Goal: Transaction & Acquisition: Obtain resource

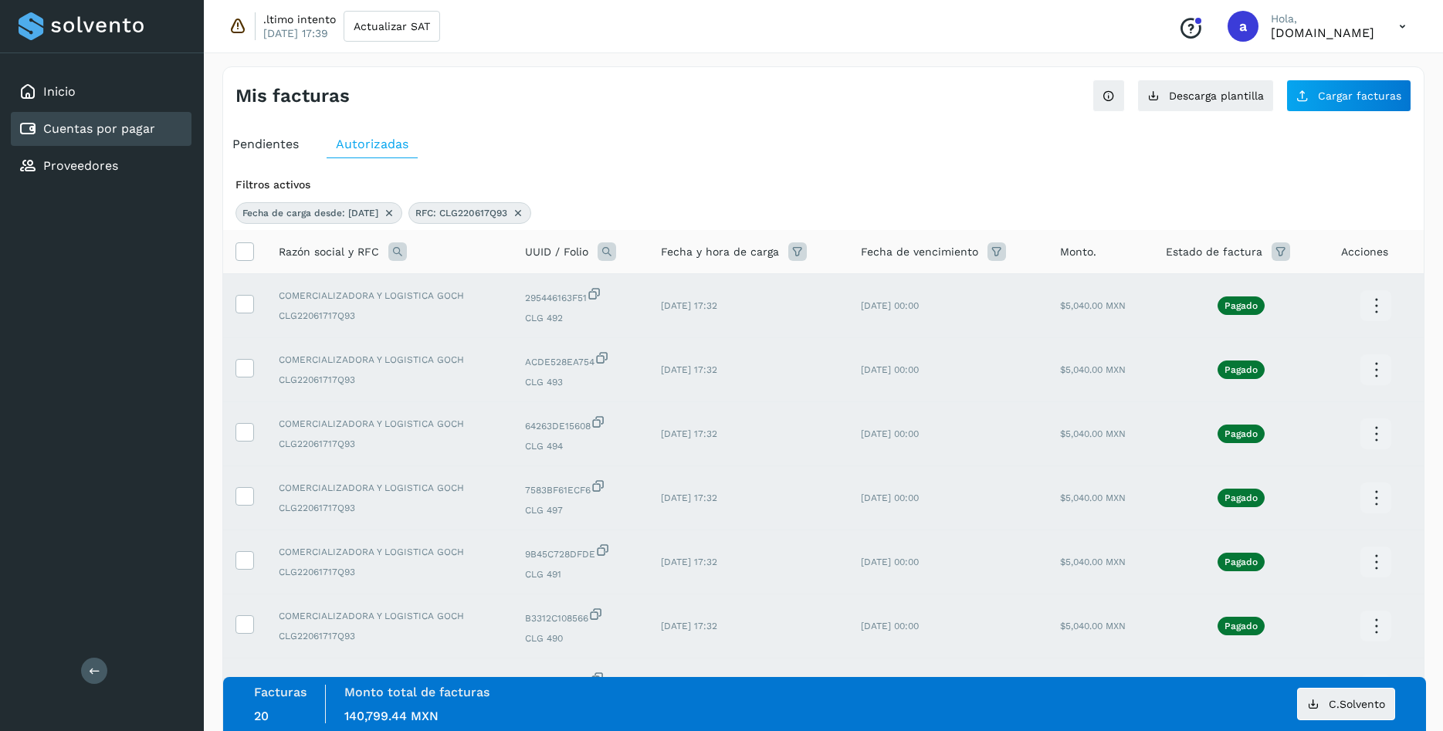
click at [524, 214] on icon at bounding box center [518, 213] width 12 height 12
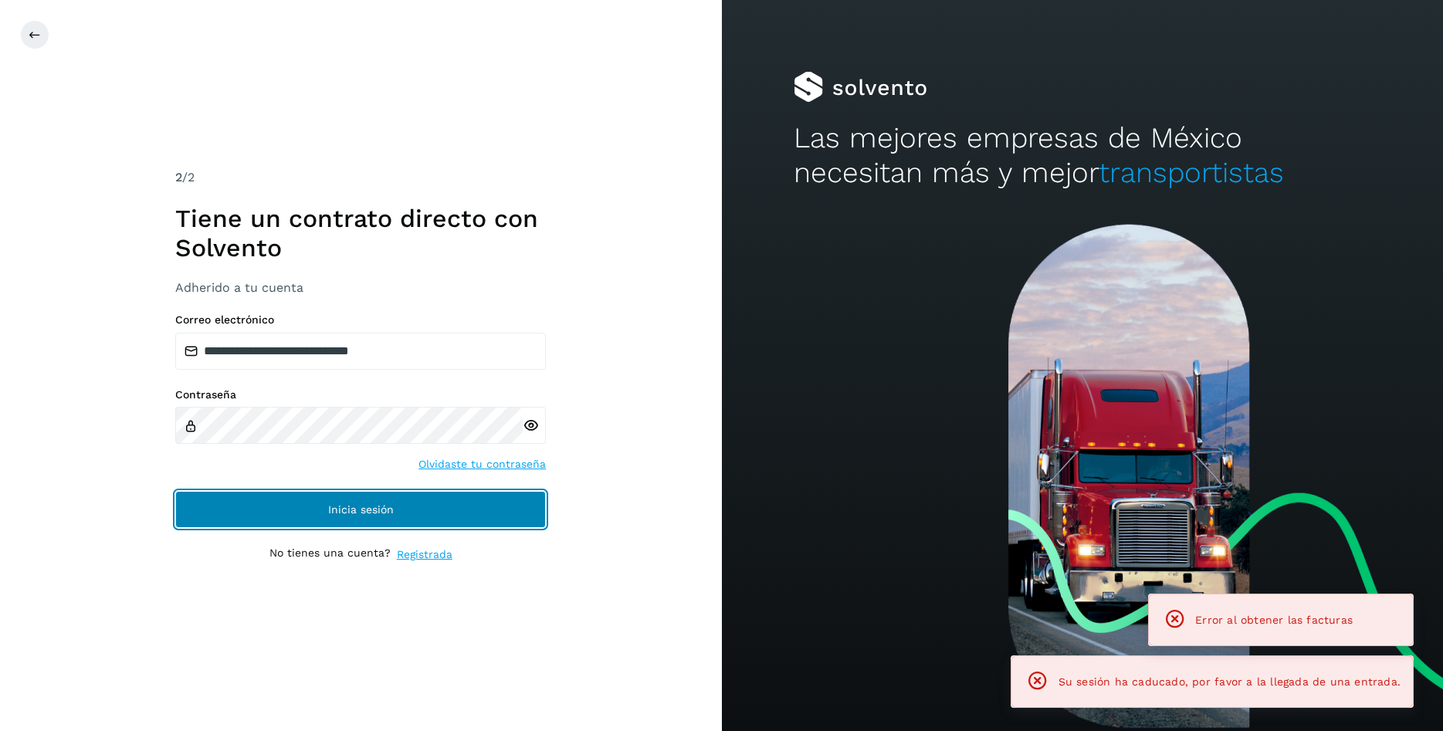
click at [444, 506] on button "Inicia sesión" at bounding box center [360, 509] width 371 height 37
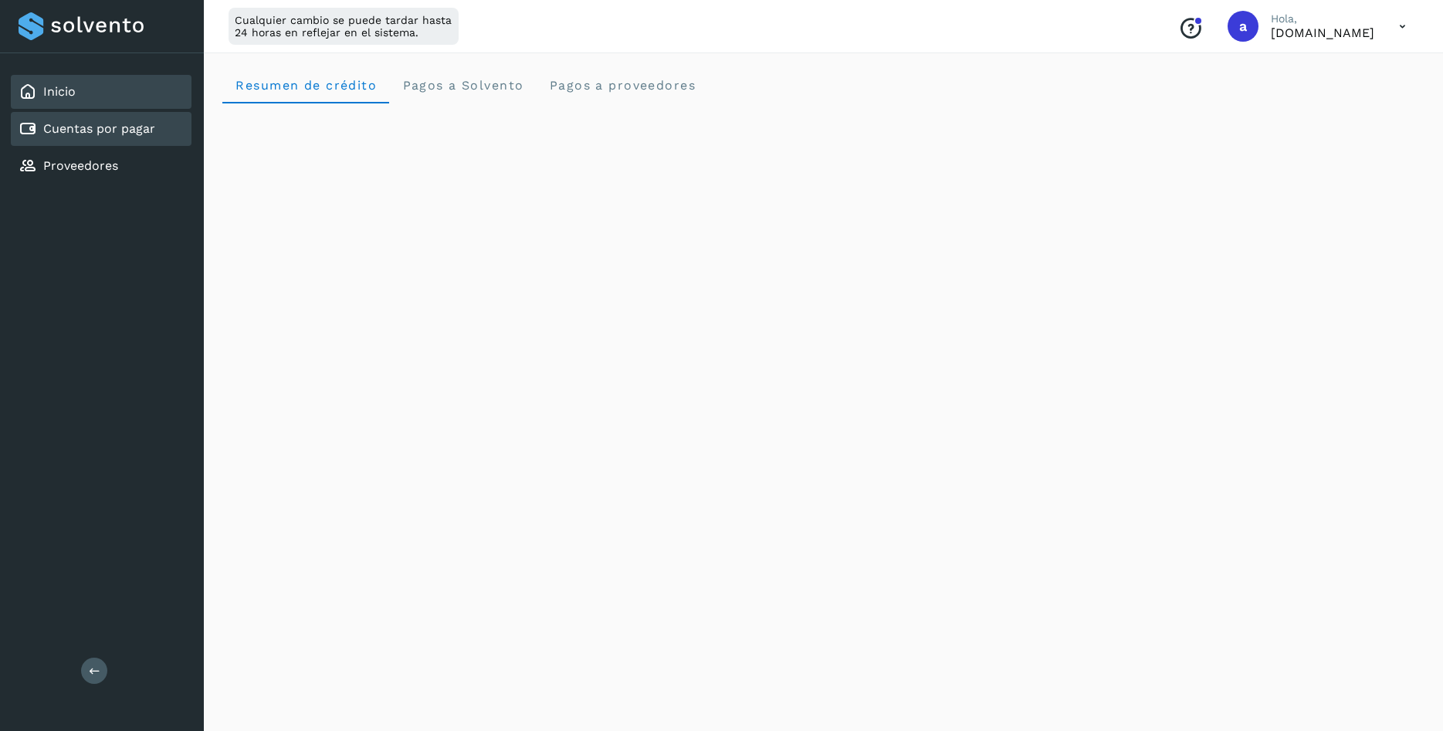
click at [144, 136] on link "Cuentas por pagar" at bounding box center [99, 128] width 112 height 15
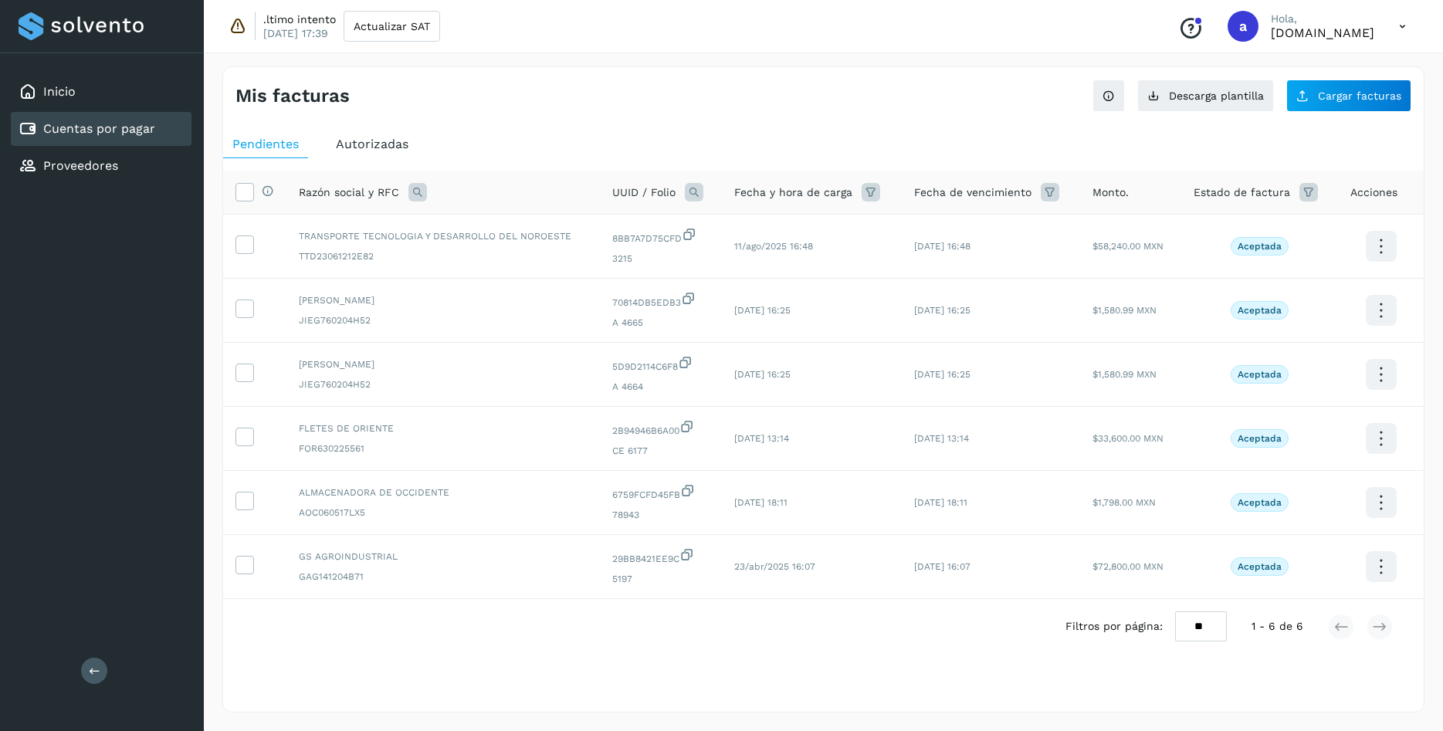
click at [415, 194] on icon at bounding box center [417, 192] width 19 height 19
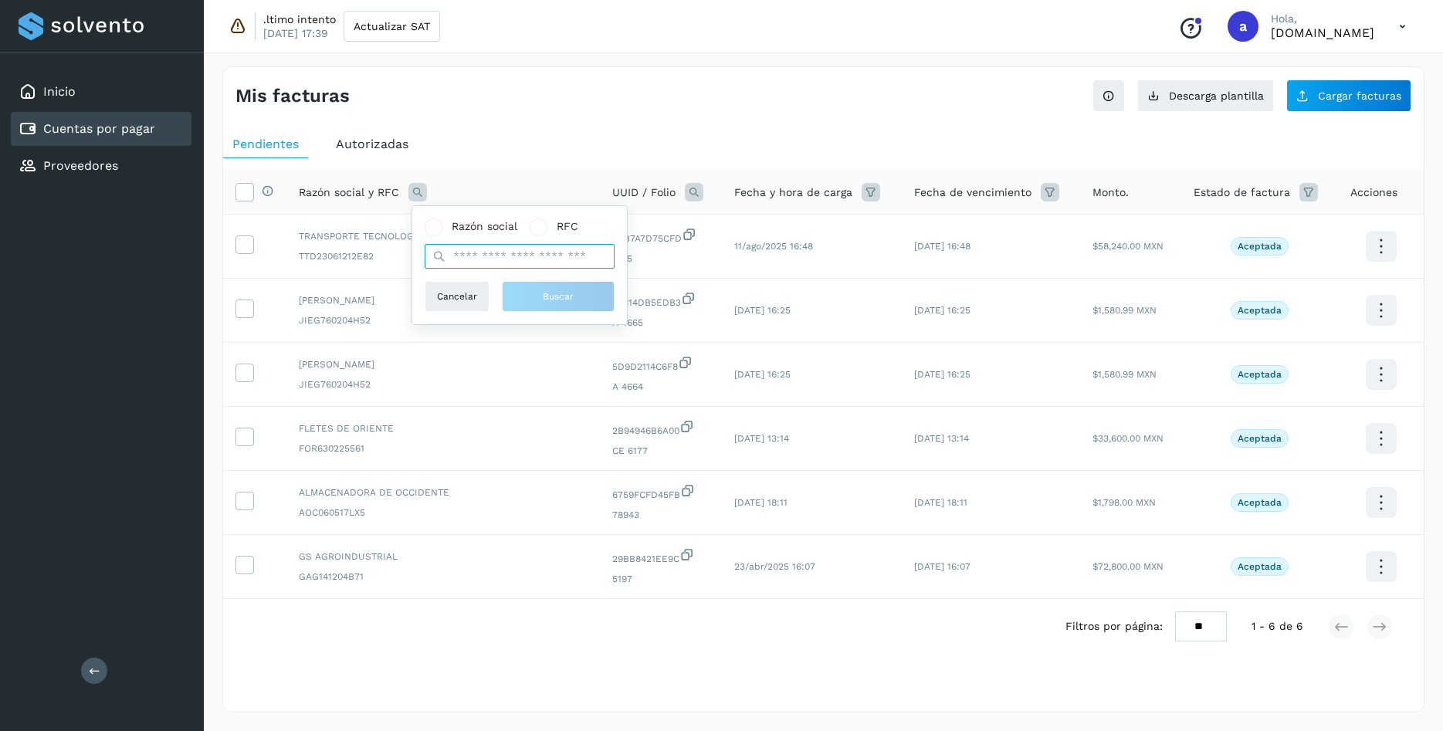
click at [483, 254] on input "text" at bounding box center [520, 256] width 190 height 25
click at [429, 229] on span at bounding box center [434, 227] width 18 height 18
click at [463, 250] on input "text" at bounding box center [520, 256] width 190 height 25
type input "**********"
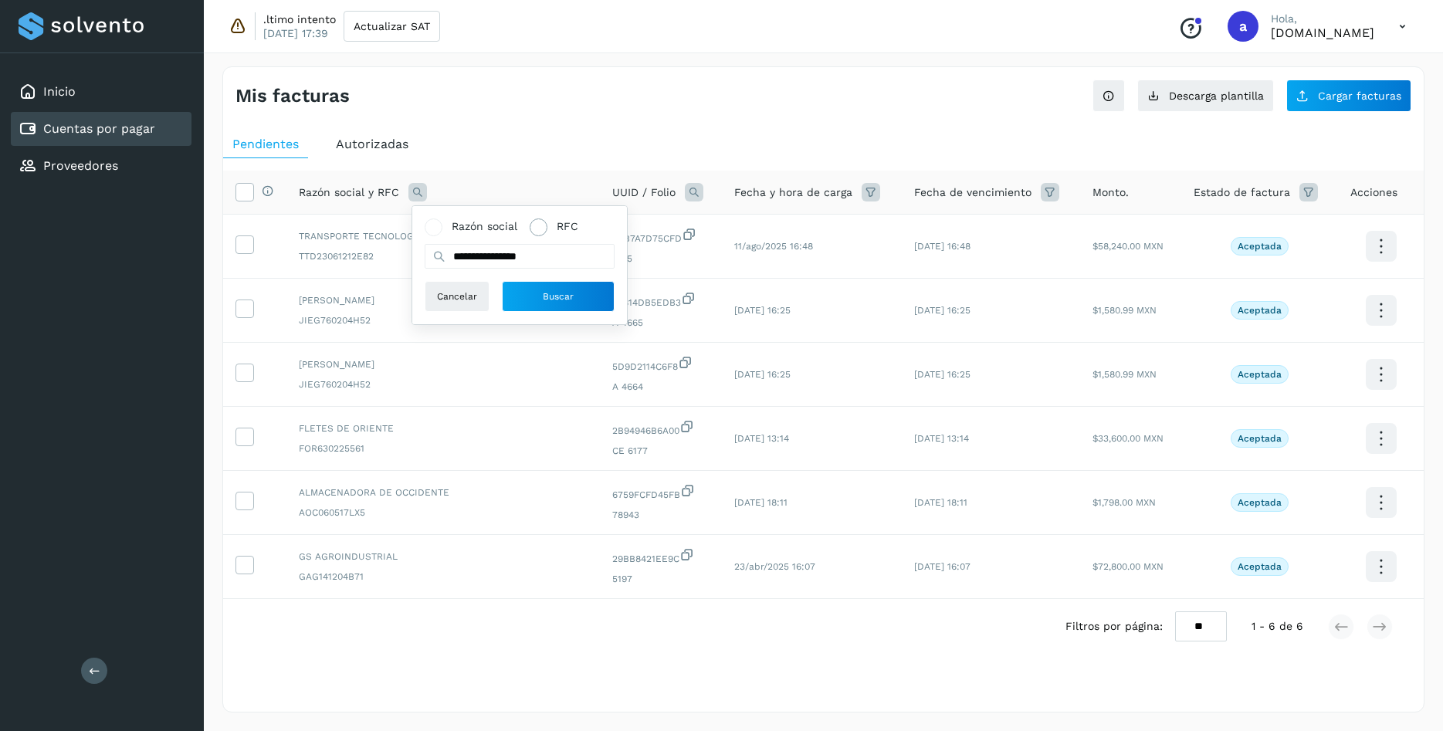
click at [540, 233] on span at bounding box center [539, 227] width 18 height 18
click at [523, 252] on input "text" at bounding box center [520, 256] width 190 height 25
paste input "**********"
type input "**********"
click at [528, 293] on button "Buscar" at bounding box center [558, 296] width 113 height 31
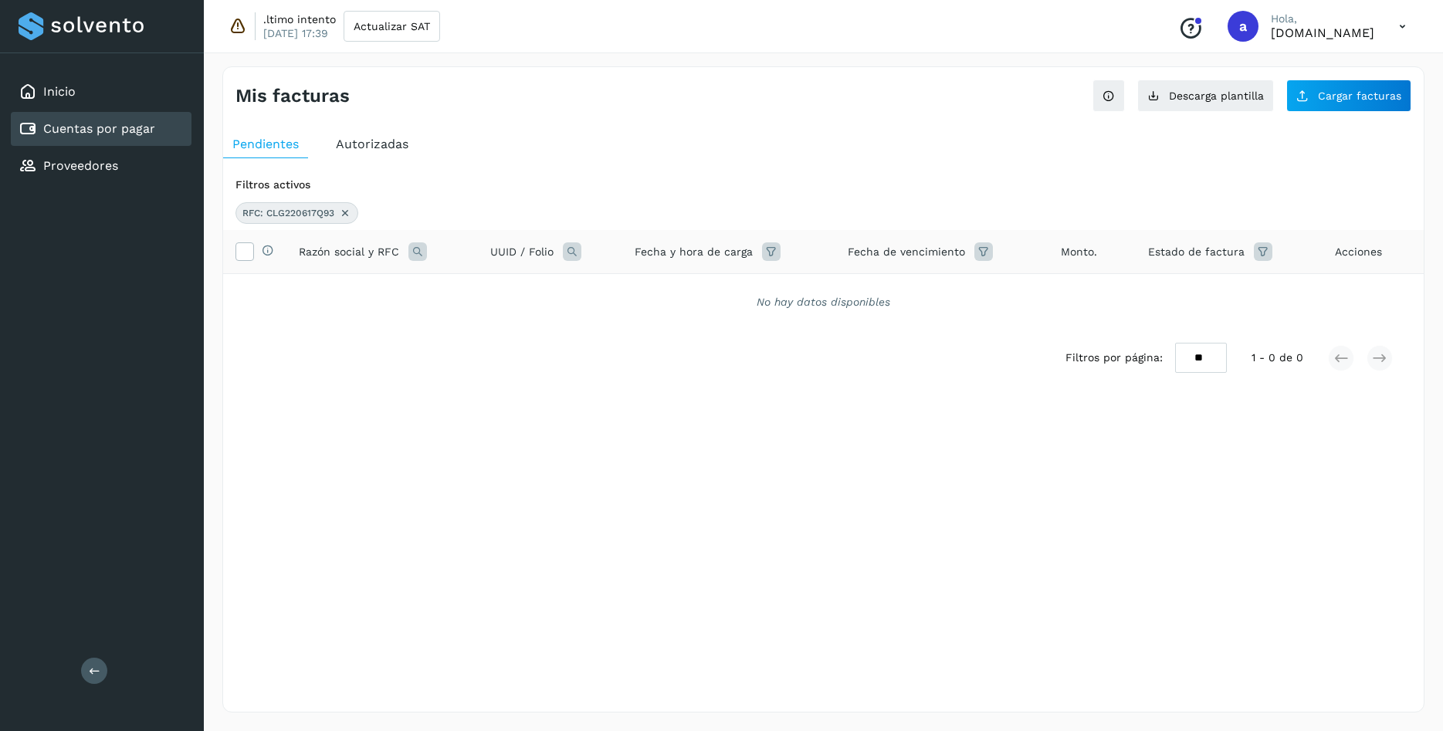
click at [347, 208] on icon at bounding box center [345, 213] width 12 height 12
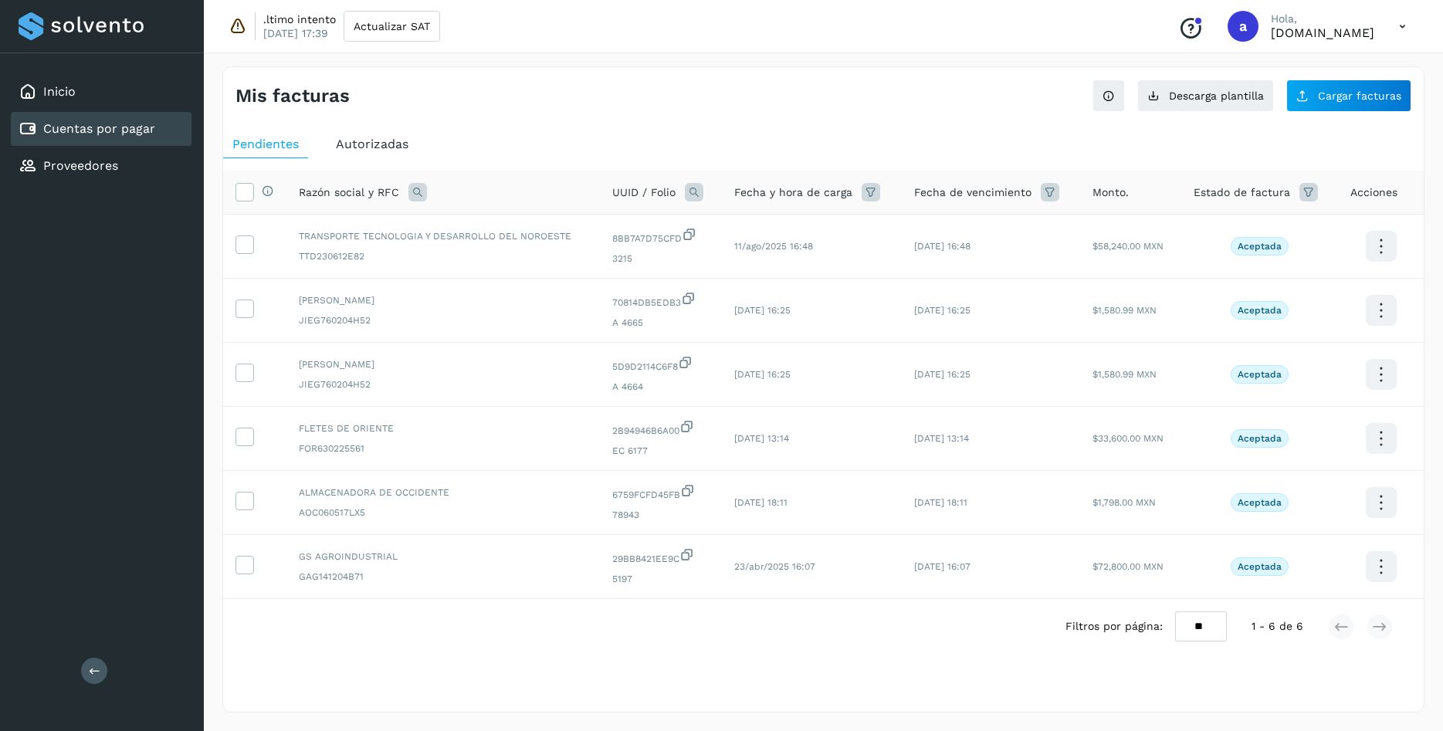
click at [386, 148] on span "Autorizadas" at bounding box center [372, 144] width 73 height 15
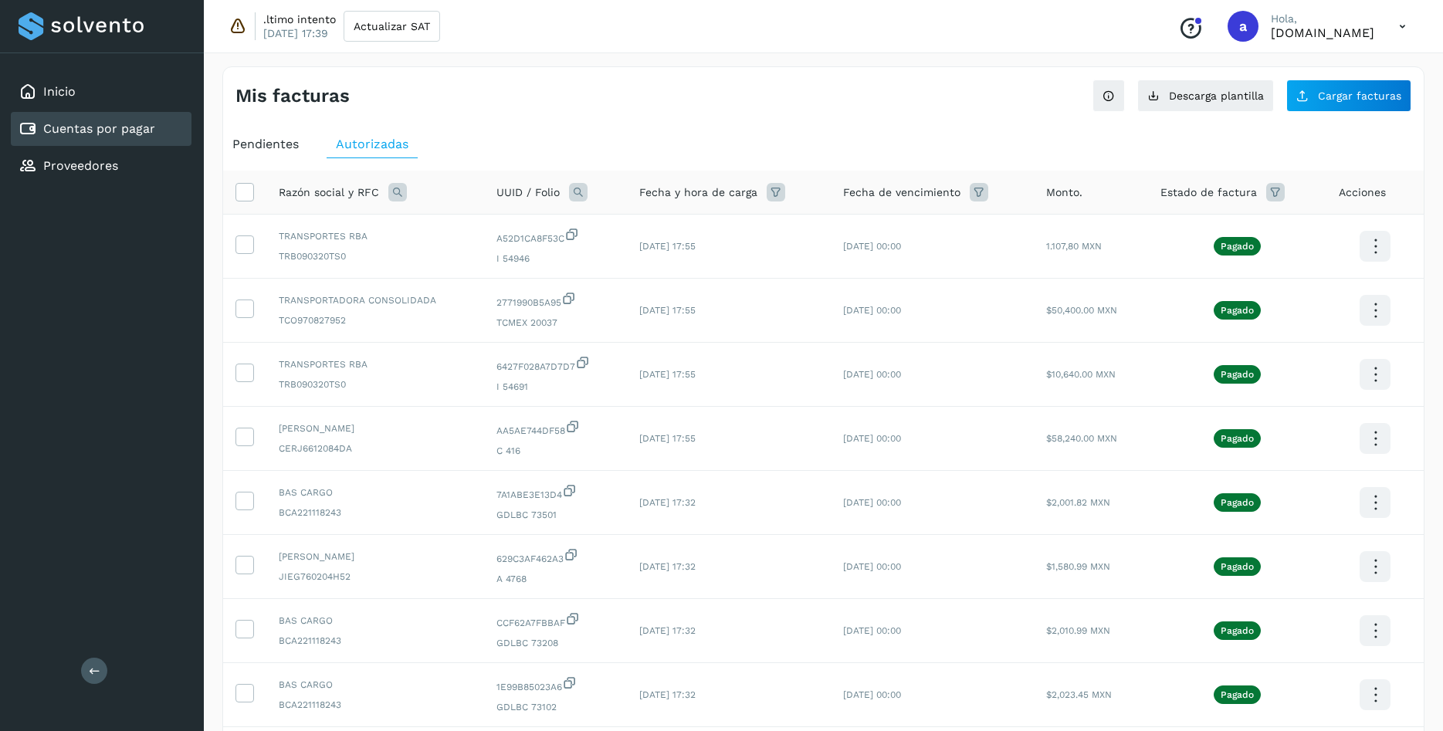
click at [785, 188] on icon at bounding box center [776, 192] width 19 height 19
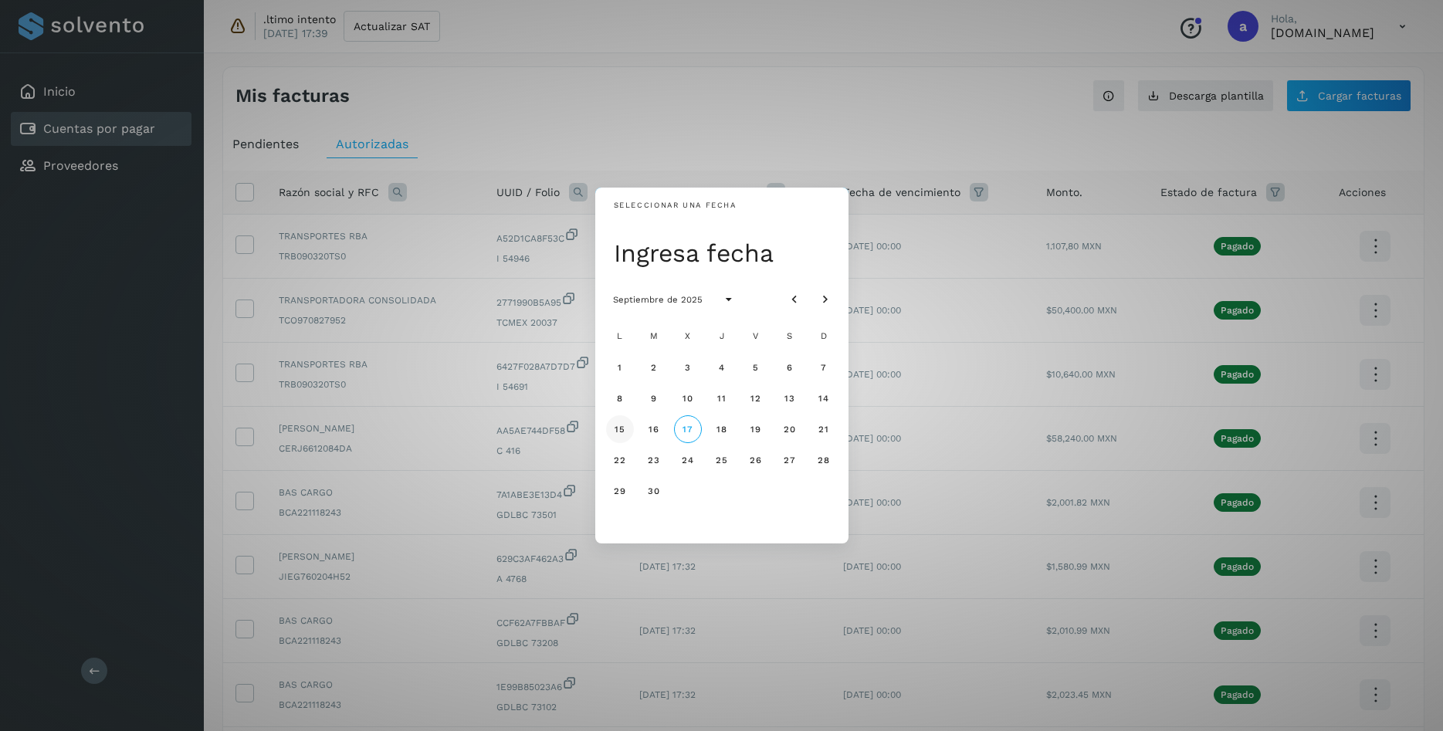
click at [623, 425] on span "15" at bounding box center [620, 429] width 12 height 11
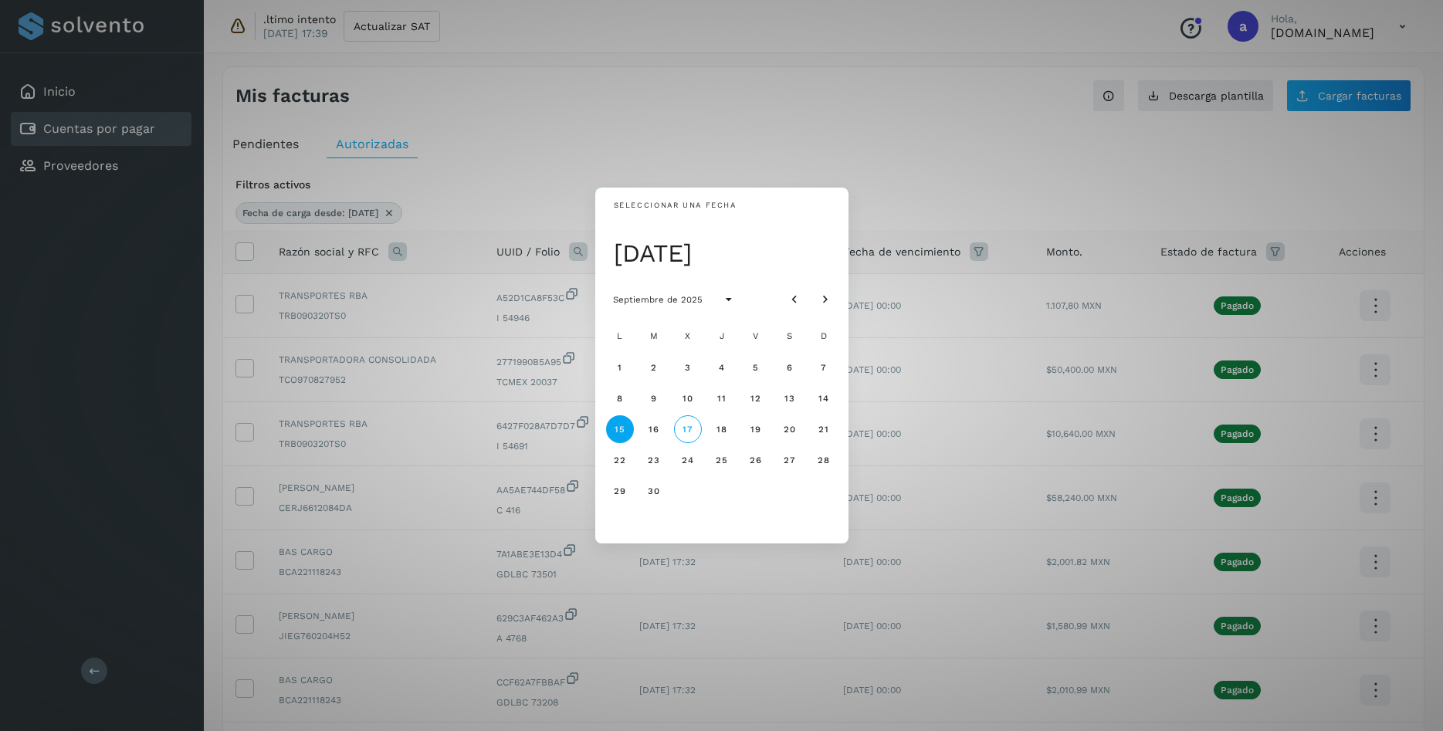
click at [710, 143] on div "Seleccionar una fecha [DATE] [DATE] L M X J V S D 1 2 3 4 5 6 7 8 9 10 11 12 13…" at bounding box center [721, 365] width 1443 height 731
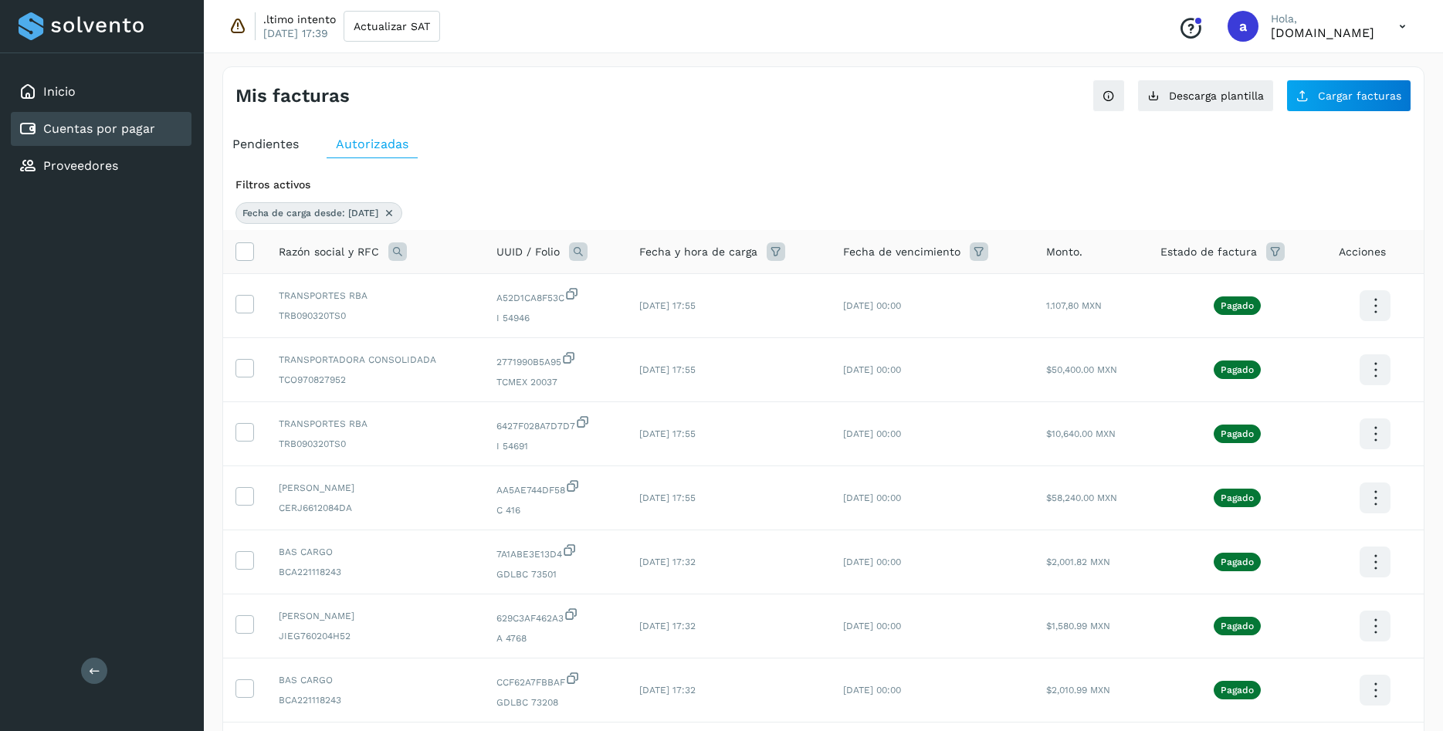
click at [410, 249] on div "Razón social y RFC" at bounding box center [375, 251] width 193 height 19
click at [402, 249] on icon at bounding box center [397, 251] width 19 height 19
click at [530, 293] on label "RFC" at bounding box center [534, 286] width 49 height 16
click at [525, 312] on input "text" at bounding box center [500, 315] width 190 height 25
paste input "**********"
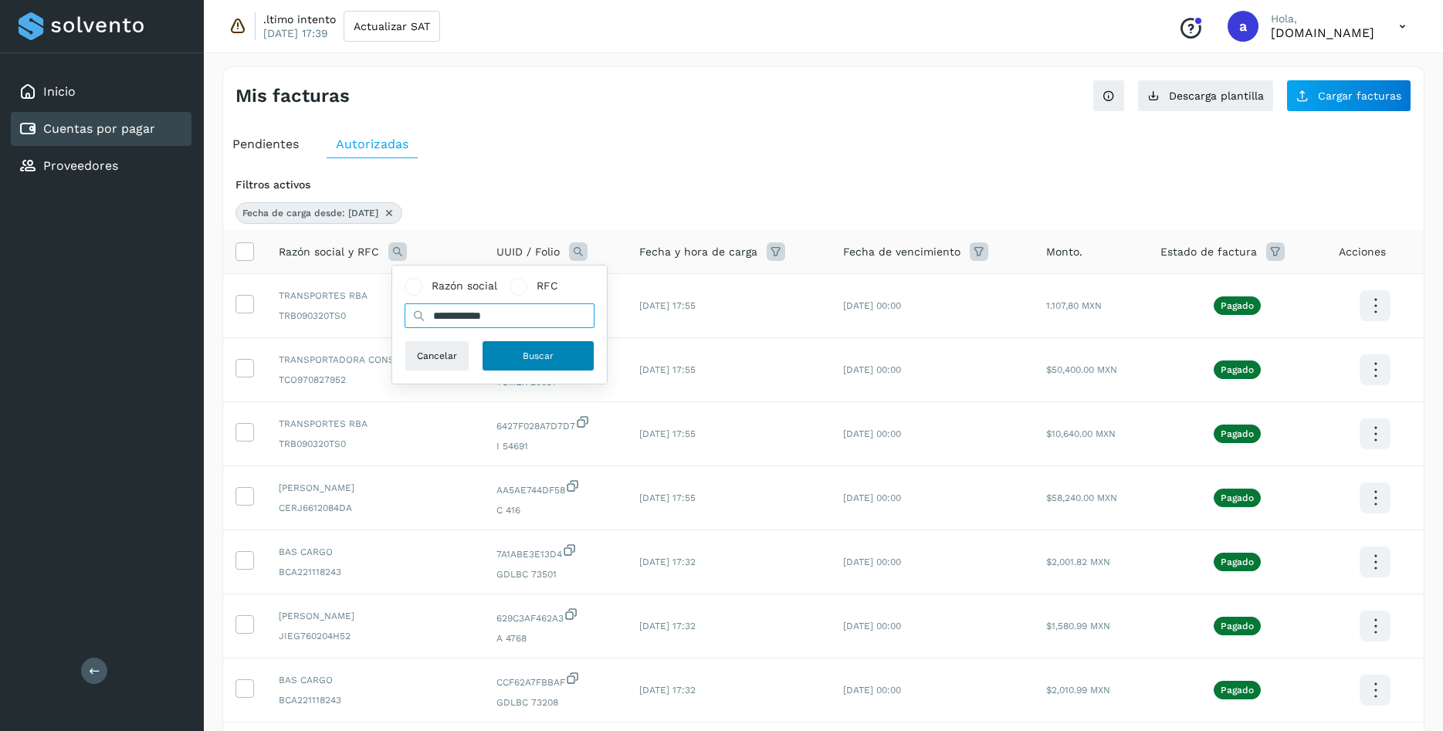
type input "**********"
click at [534, 360] on span "Buscar" at bounding box center [538, 356] width 31 height 14
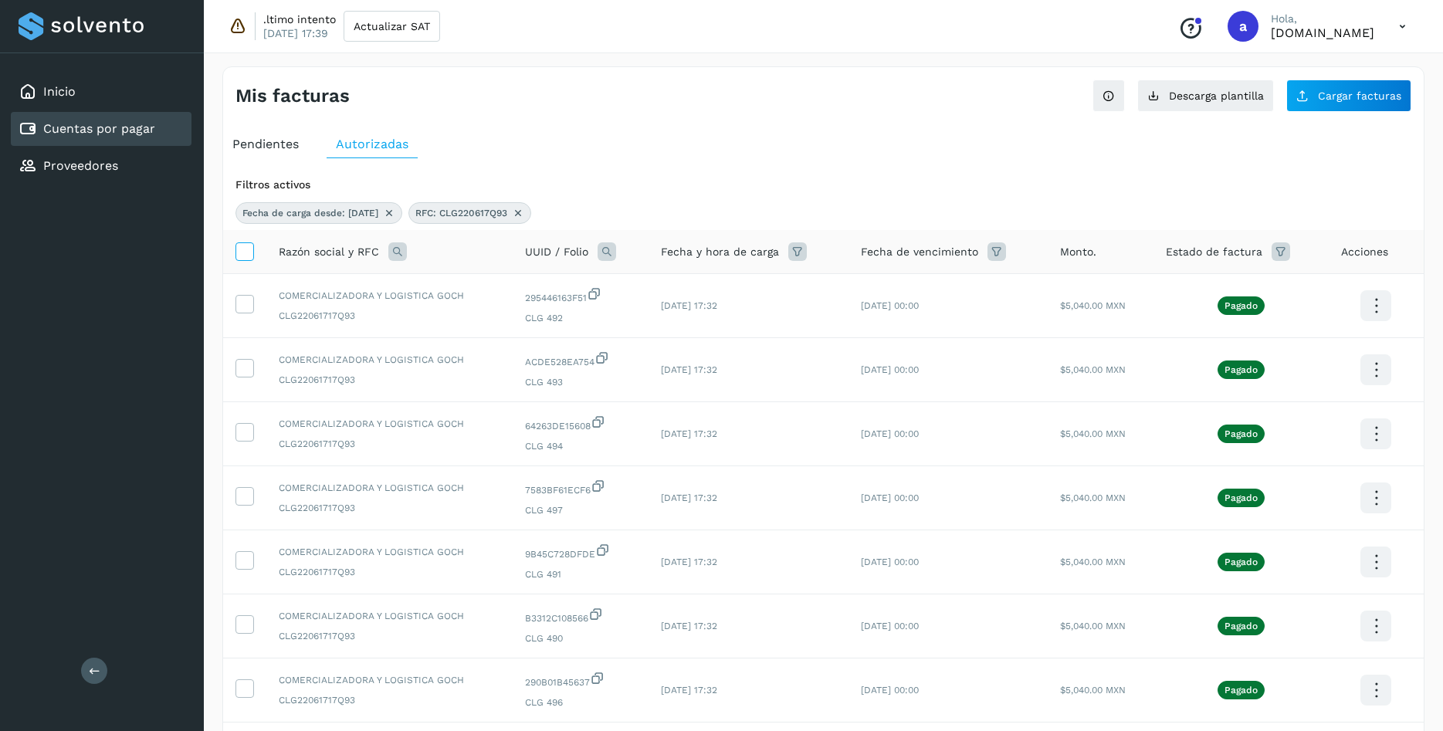
click at [248, 255] on icon at bounding box center [244, 250] width 16 height 16
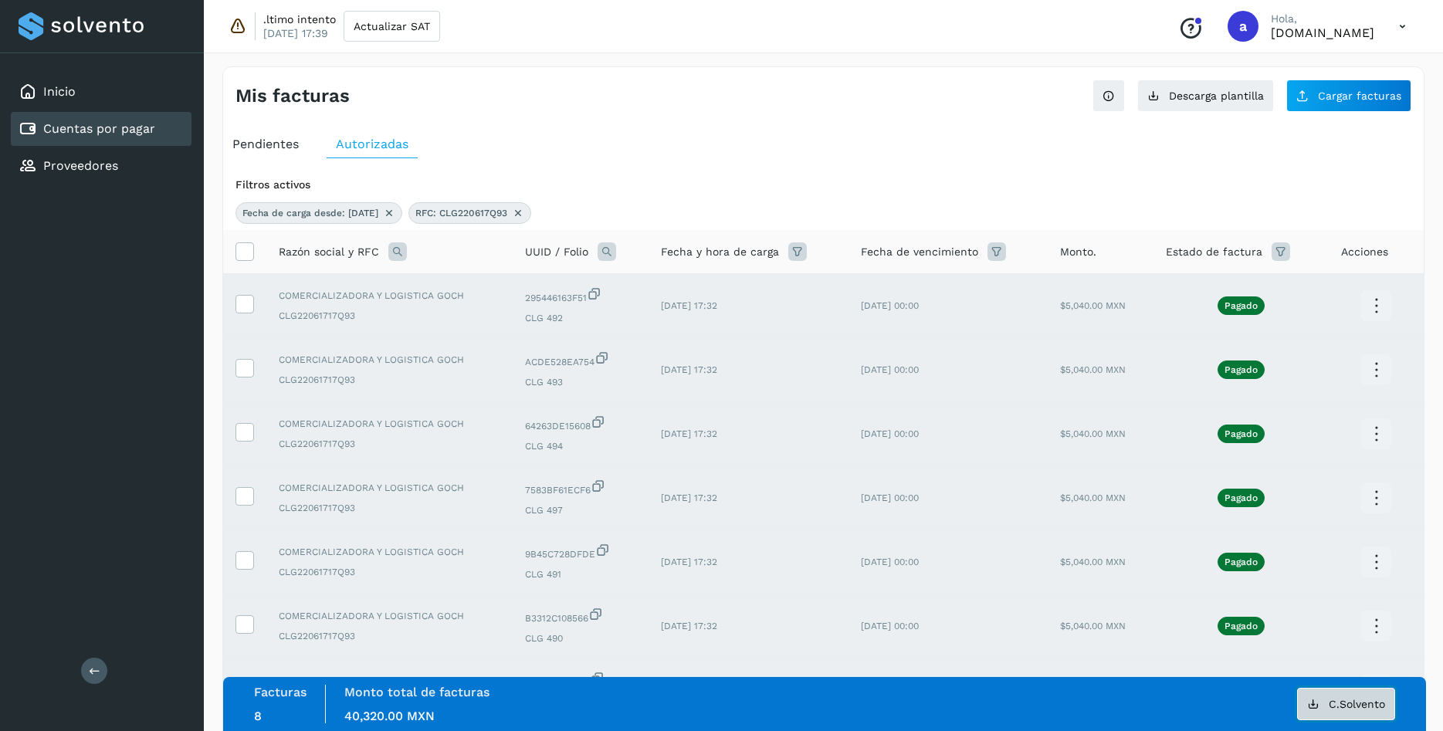
click at [1360, 699] on span "C.Solvento" at bounding box center [1357, 704] width 56 height 11
click at [524, 214] on icon at bounding box center [518, 213] width 12 height 12
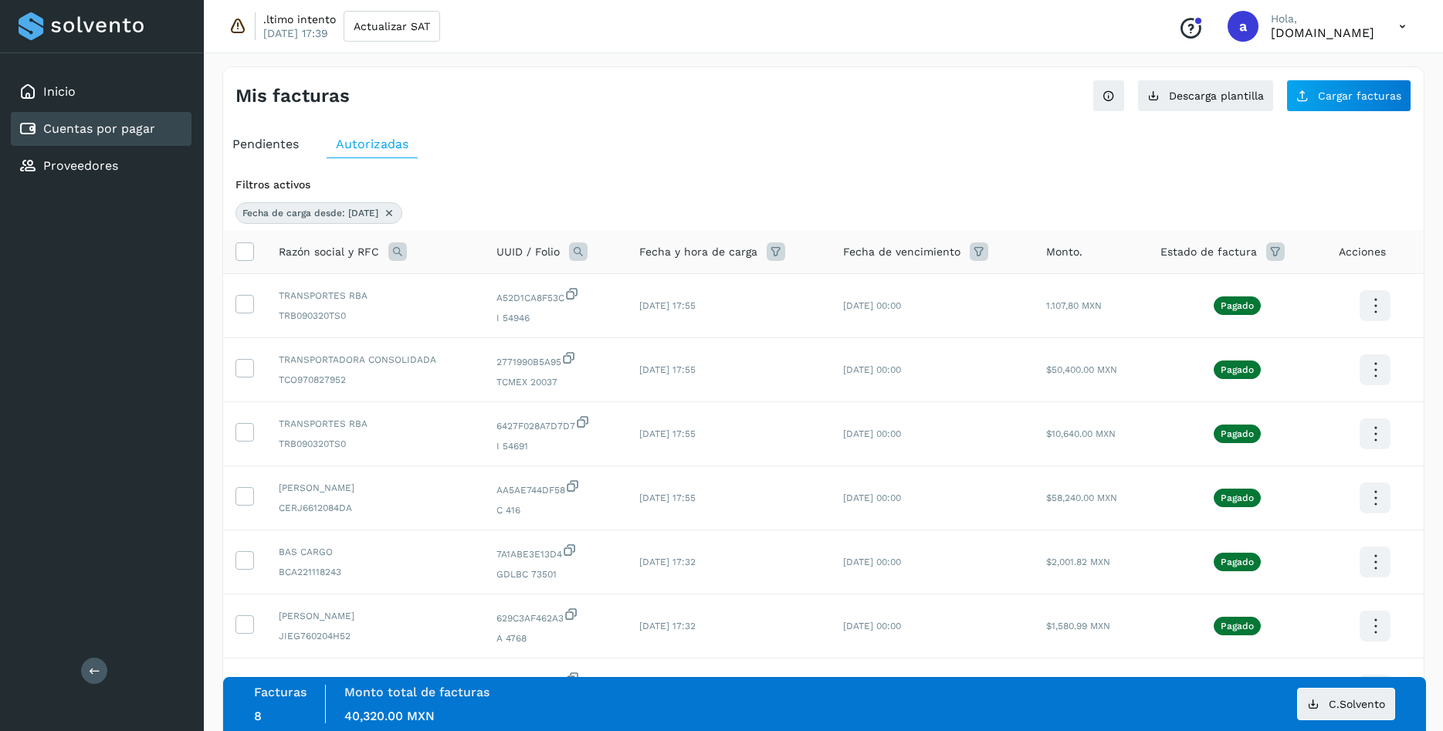
click at [393, 252] on icon at bounding box center [397, 251] width 19 height 19
click at [547, 317] on input "text" at bounding box center [500, 315] width 190 height 25
click at [521, 292] on span at bounding box center [519, 287] width 18 height 18
click at [514, 310] on input "text" at bounding box center [500, 315] width 190 height 25
paste input "**********"
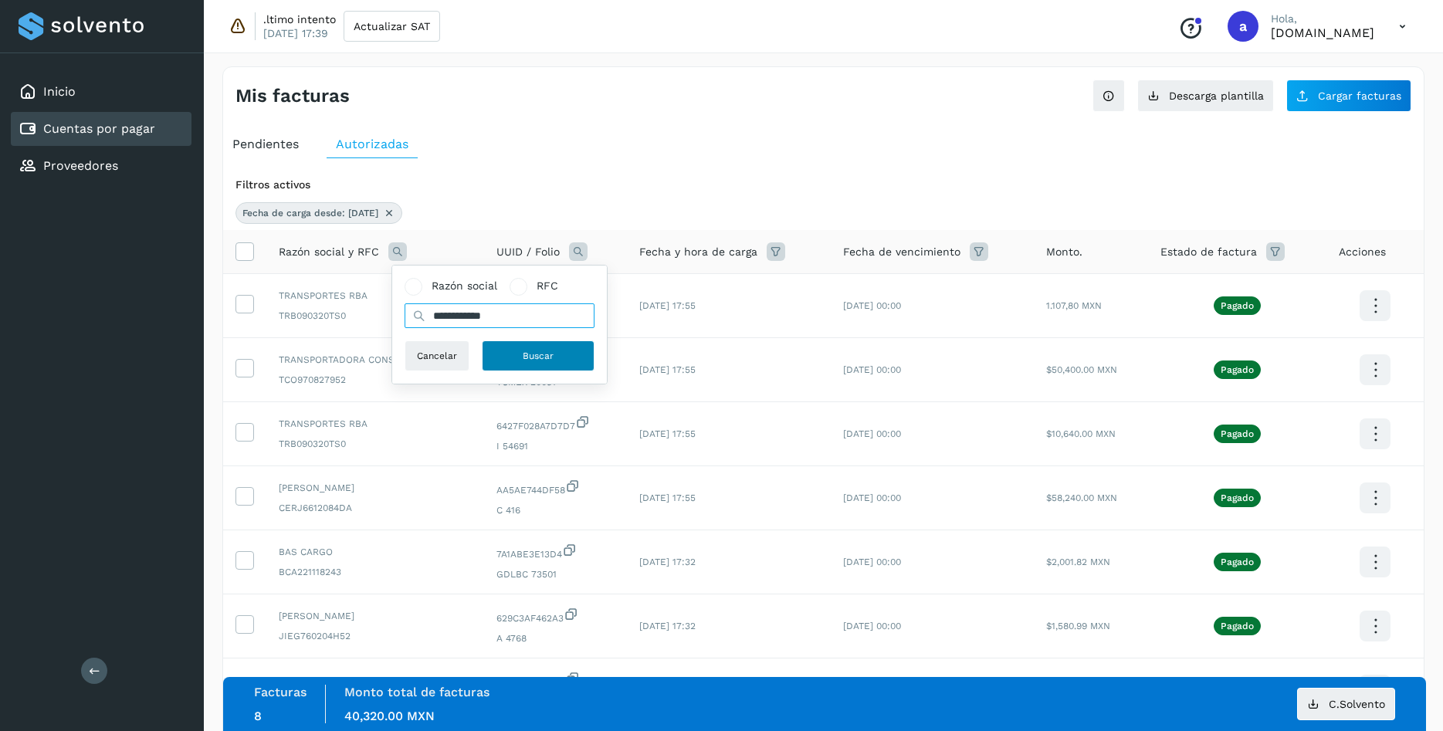
type input "**********"
click at [526, 350] on span "Buscar" at bounding box center [538, 356] width 31 height 14
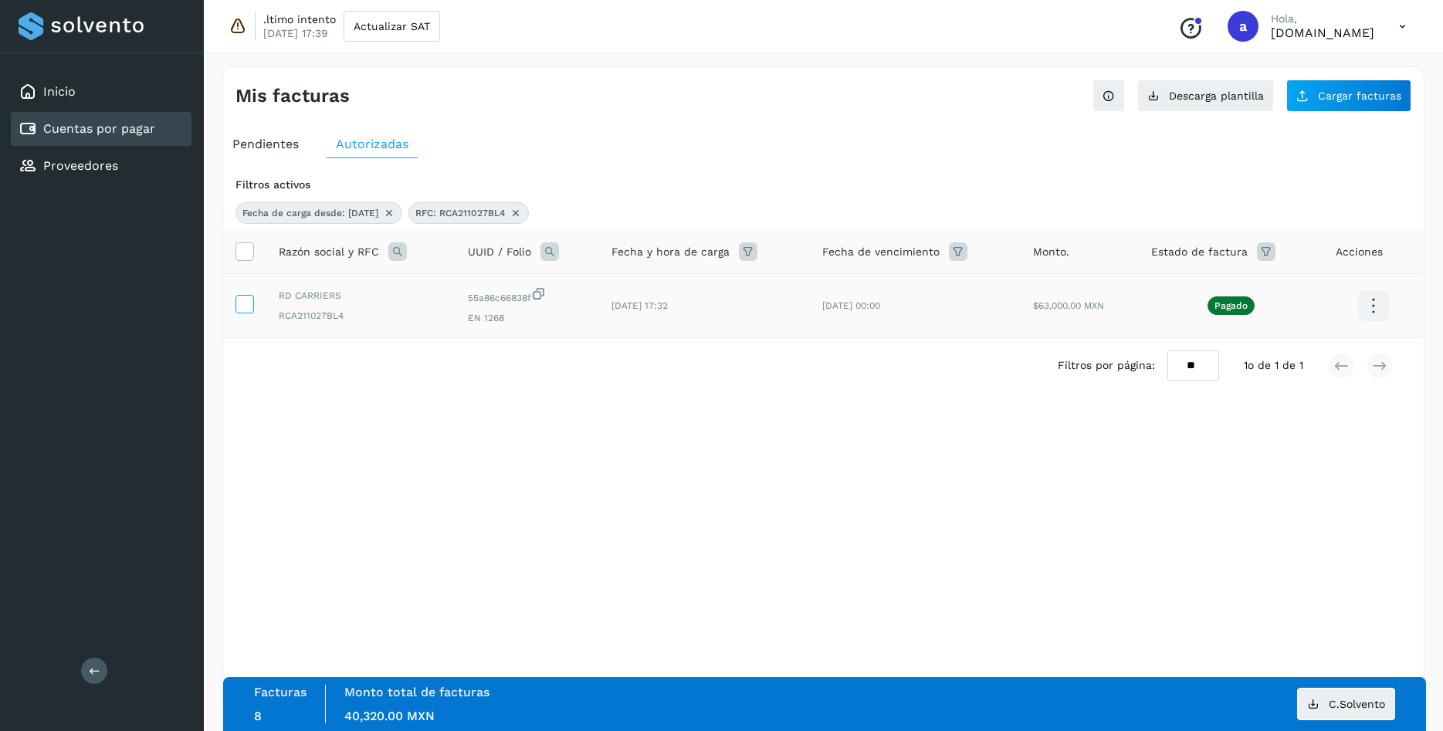
click at [241, 310] on icon at bounding box center [244, 303] width 16 height 16
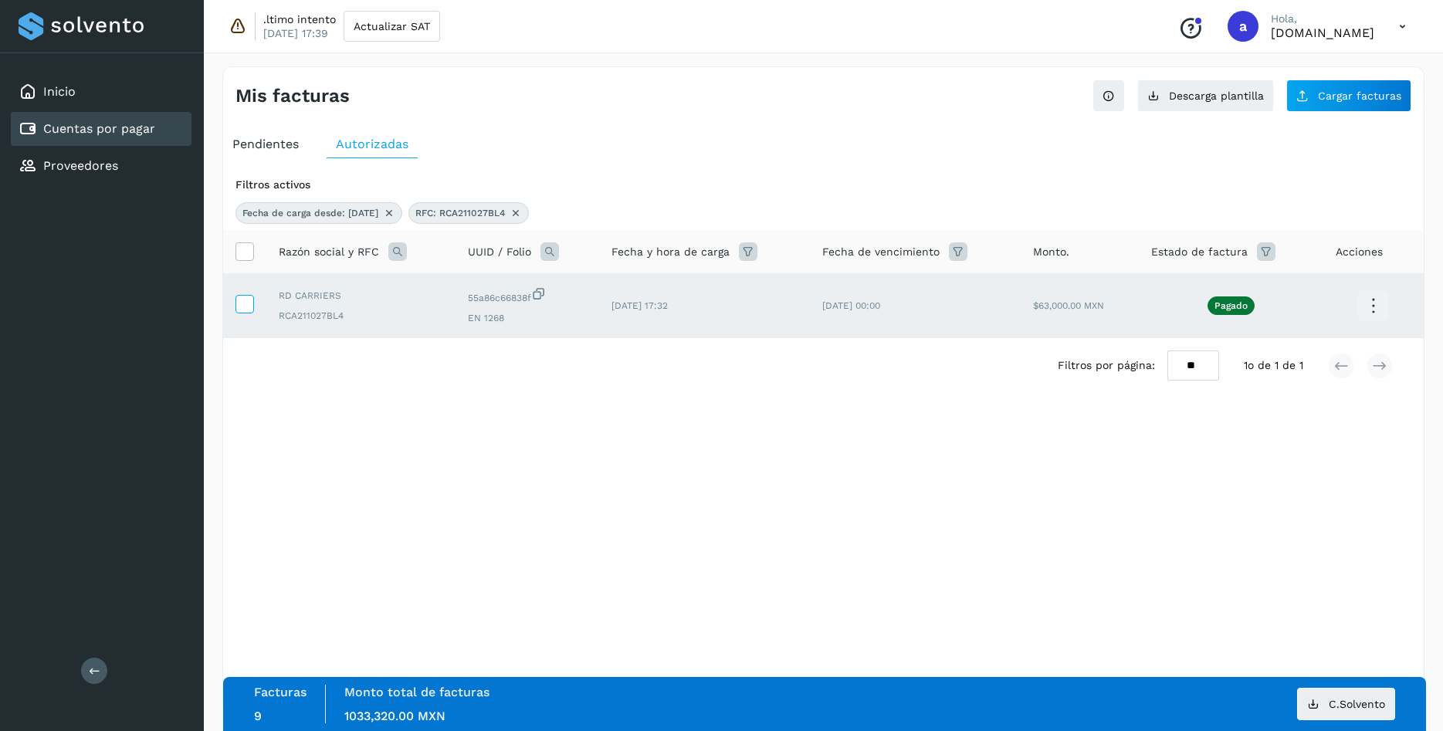
click at [239, 299] on icon at bounding box center [244, 303] width 16 height 16
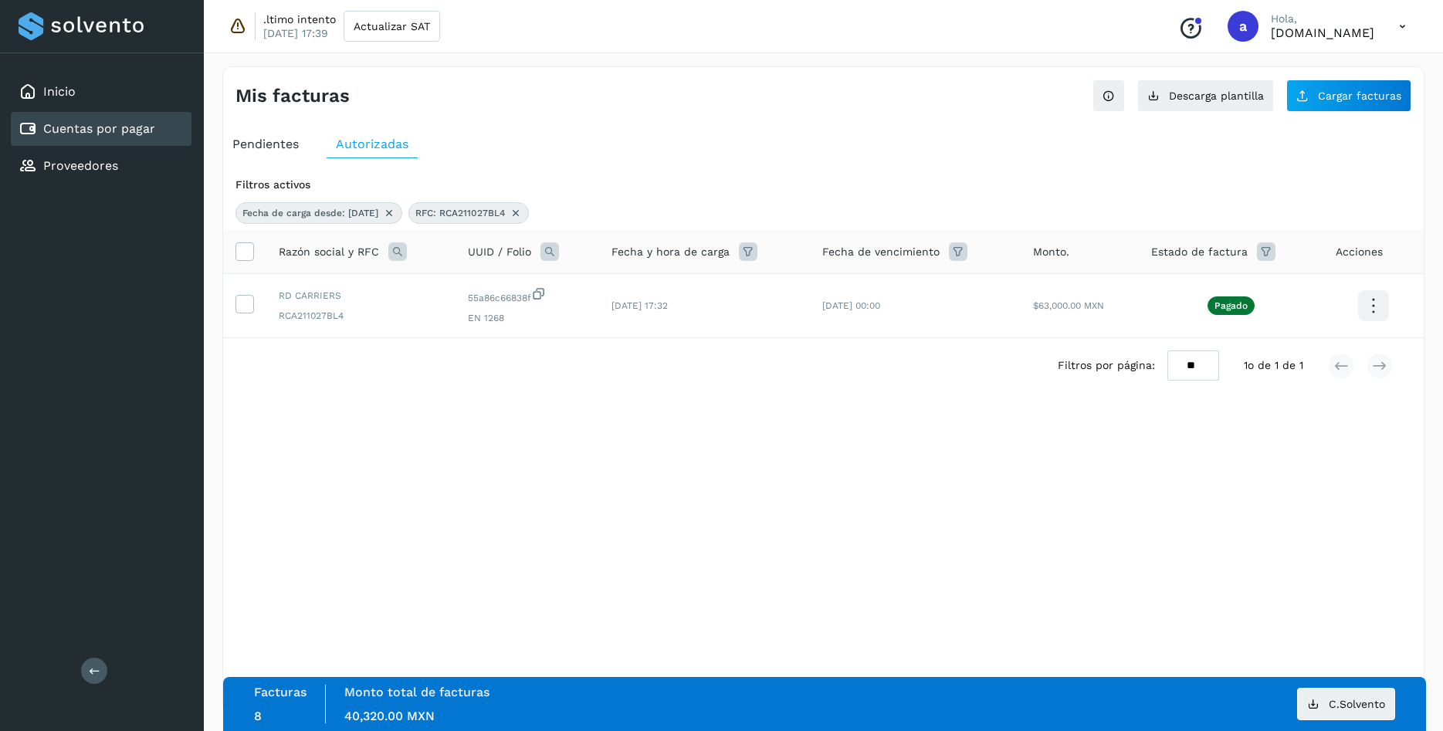
click at [522, 212] on icon at bounding box center [516, 213] width 12 height 12
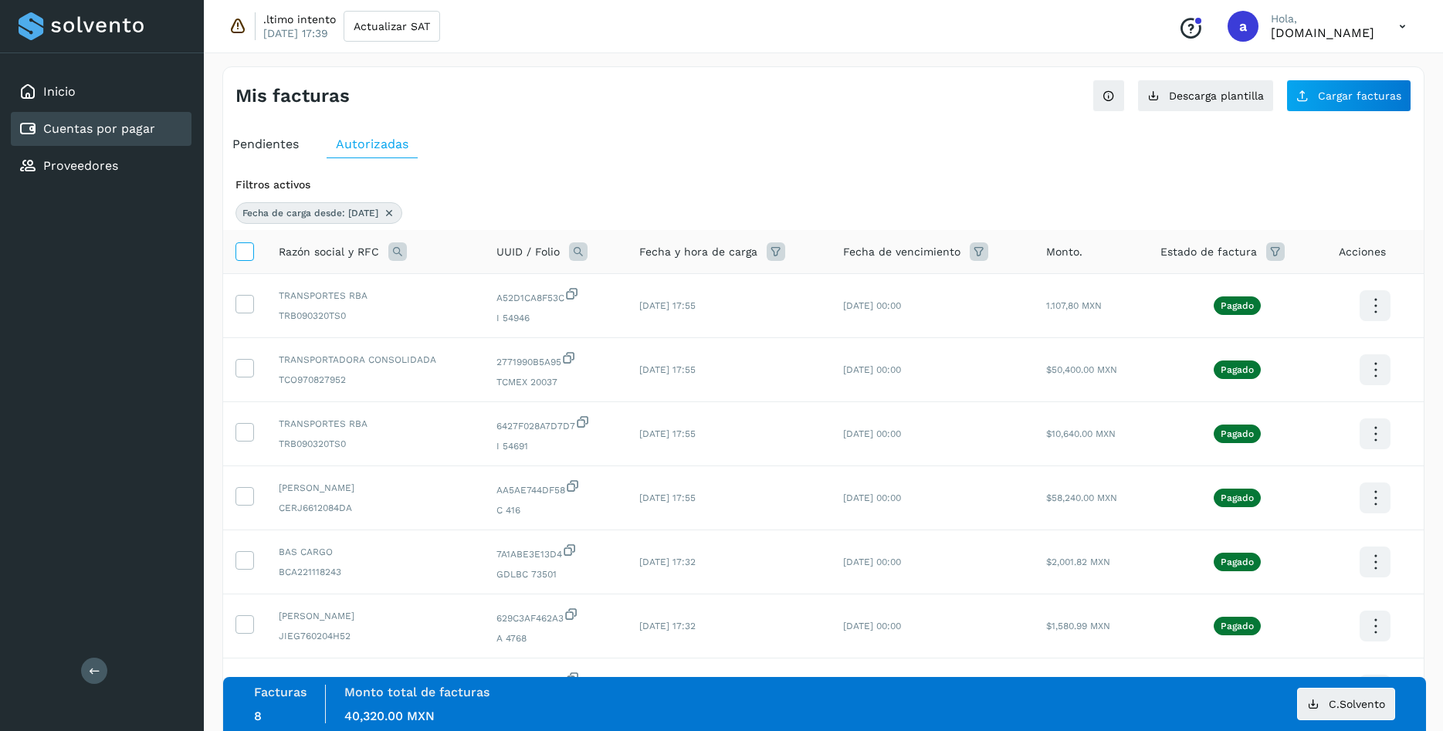
click at [249, 250] on icon at bounding box center [244, 250] width 16 height 16
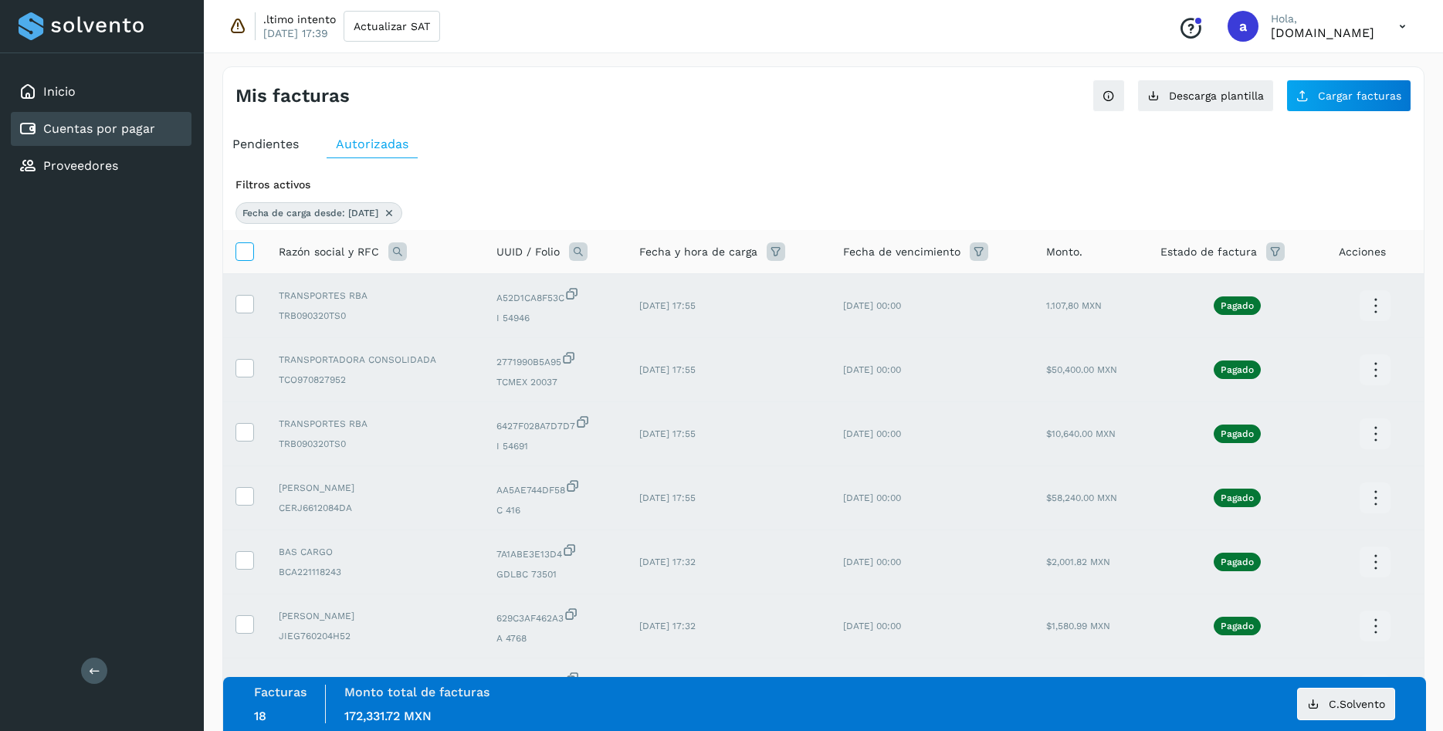
click at [249, 250] on icon at bounding box center [244, 250] width 16 height 16
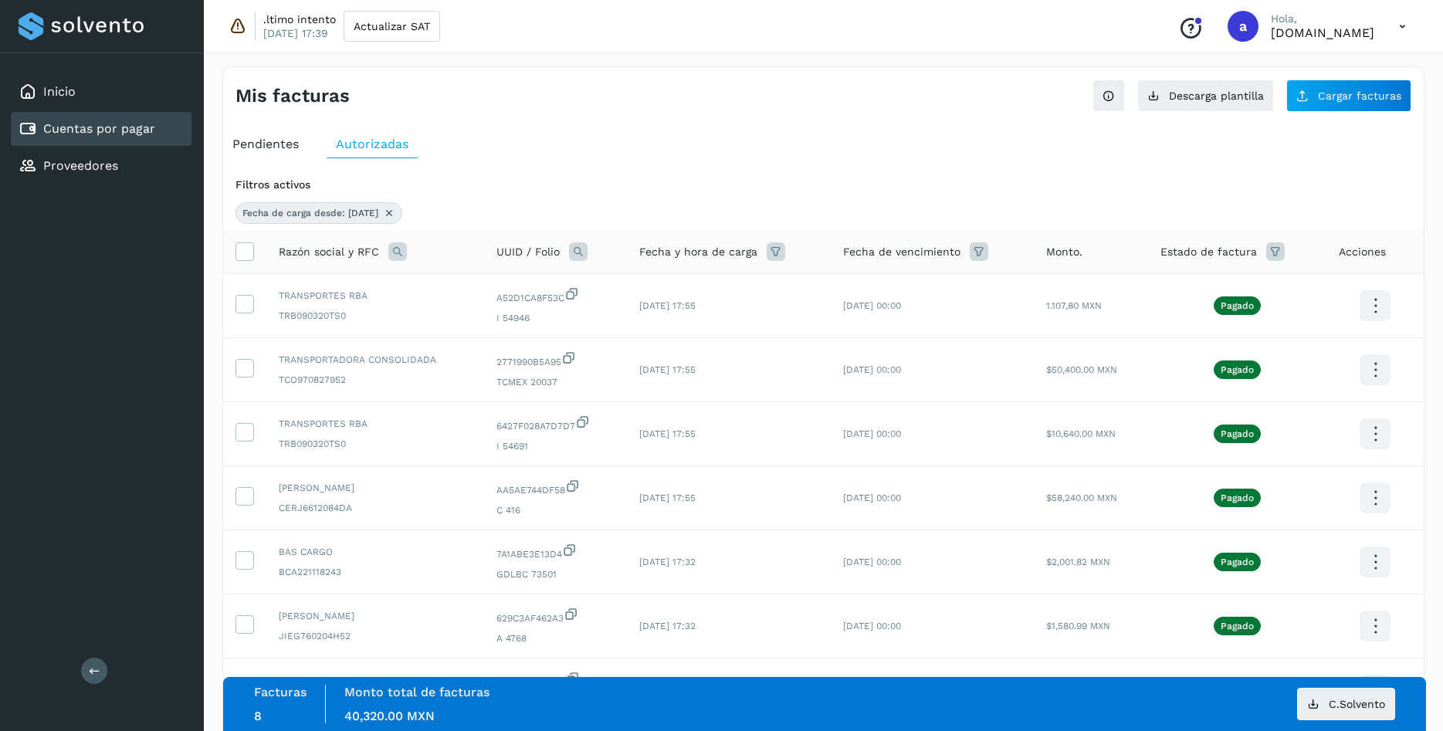
click at [406, 256] on icon at bounding box center [397, 251] width 19 height 19
click at [526, 290] on span at bounding box center [519, 287] width 18 height 18
click at [518, 322] on input "text" at bounding box center [500, 315] width 190 height 25
paste input "**********"
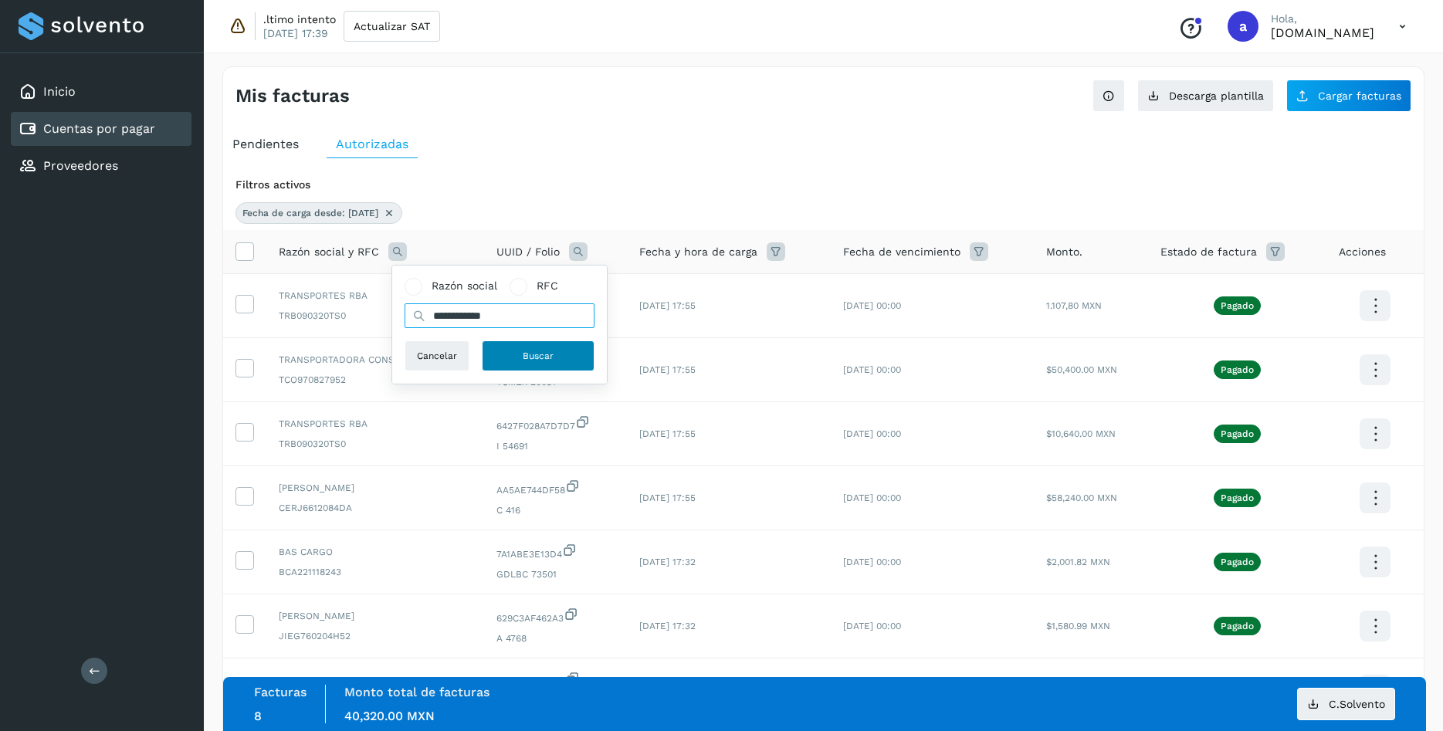
type input "**********"
click at [517, 360] on button "Buscar" at bounding box center [538, 355] width 113 height 31
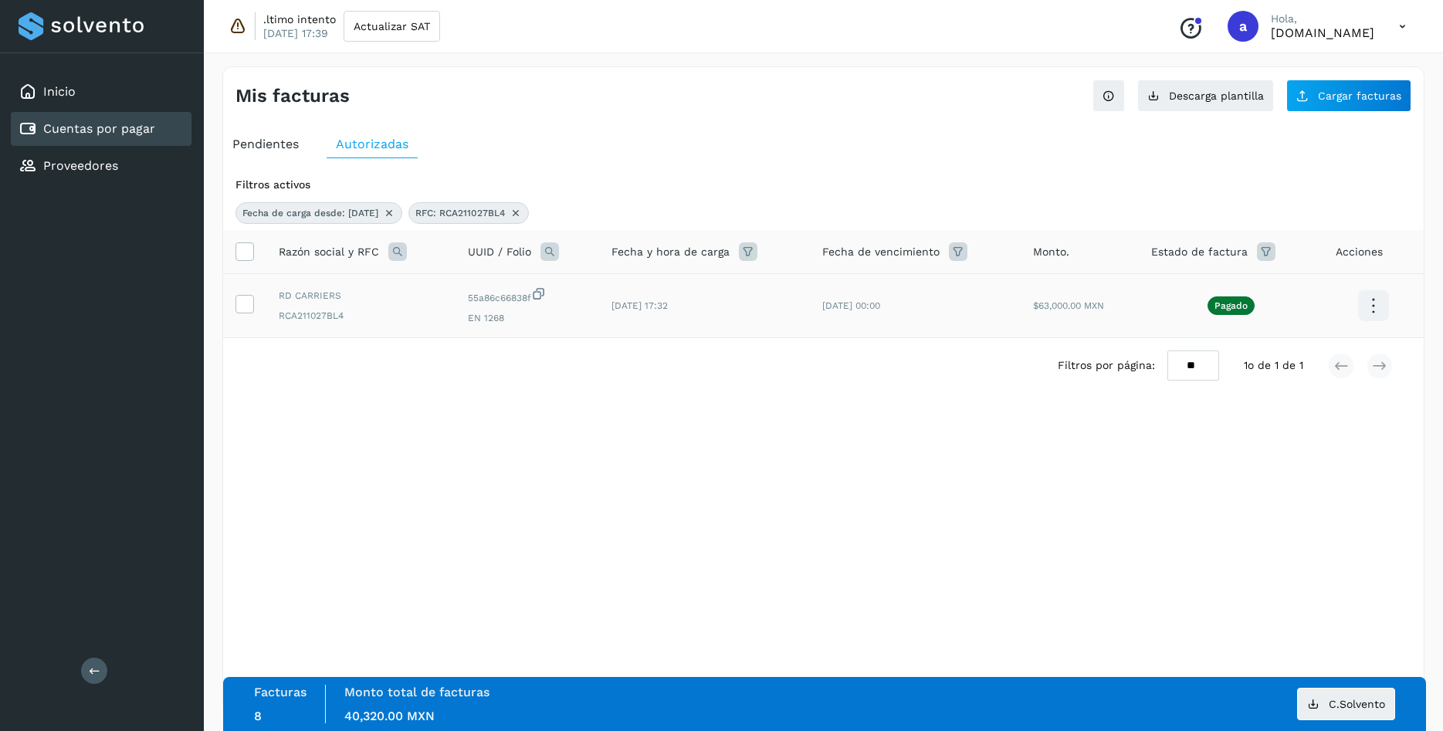
click at [1380, 299] on icon at bounding box center [1373, 306] width 36 height 36
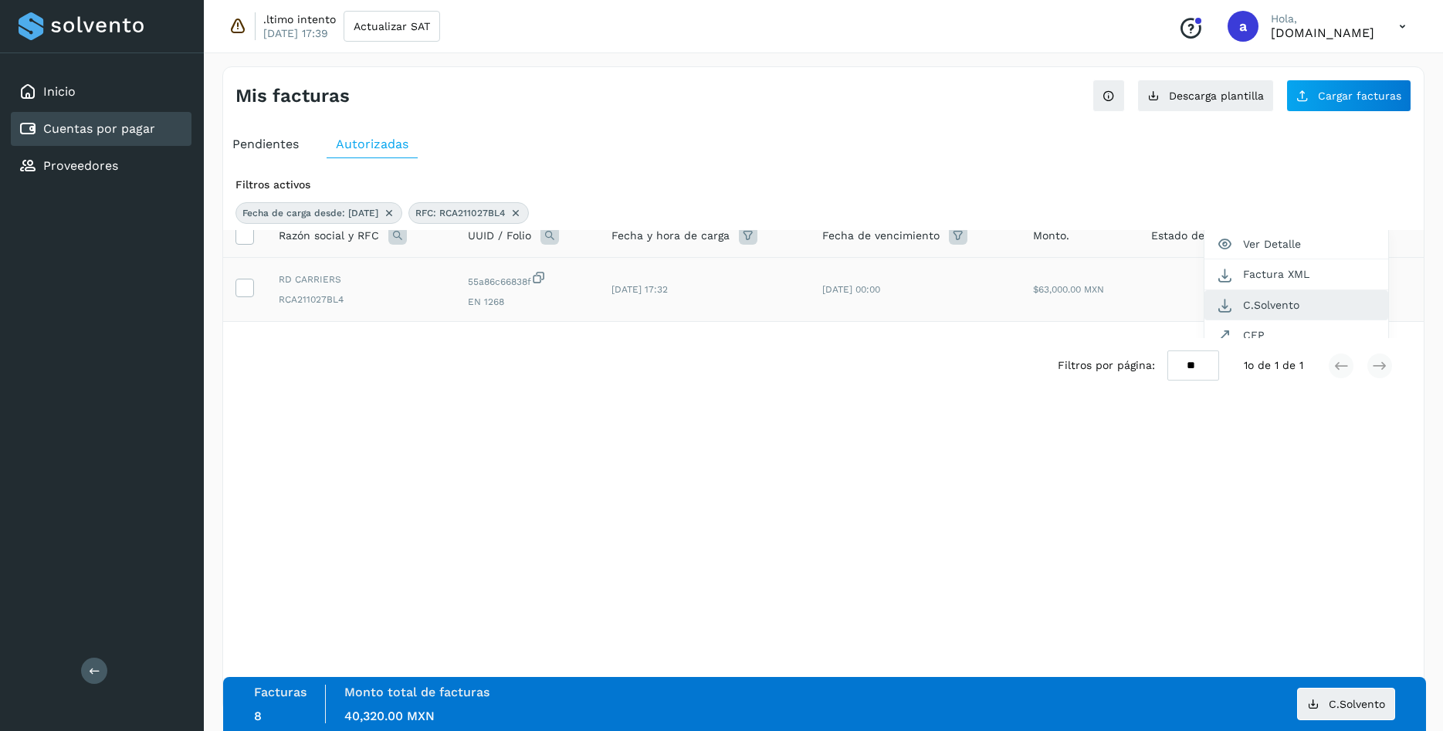
click at [1289, 312] on button "C.Solvento" at bounding box center [1296, 305] width 184 height 30
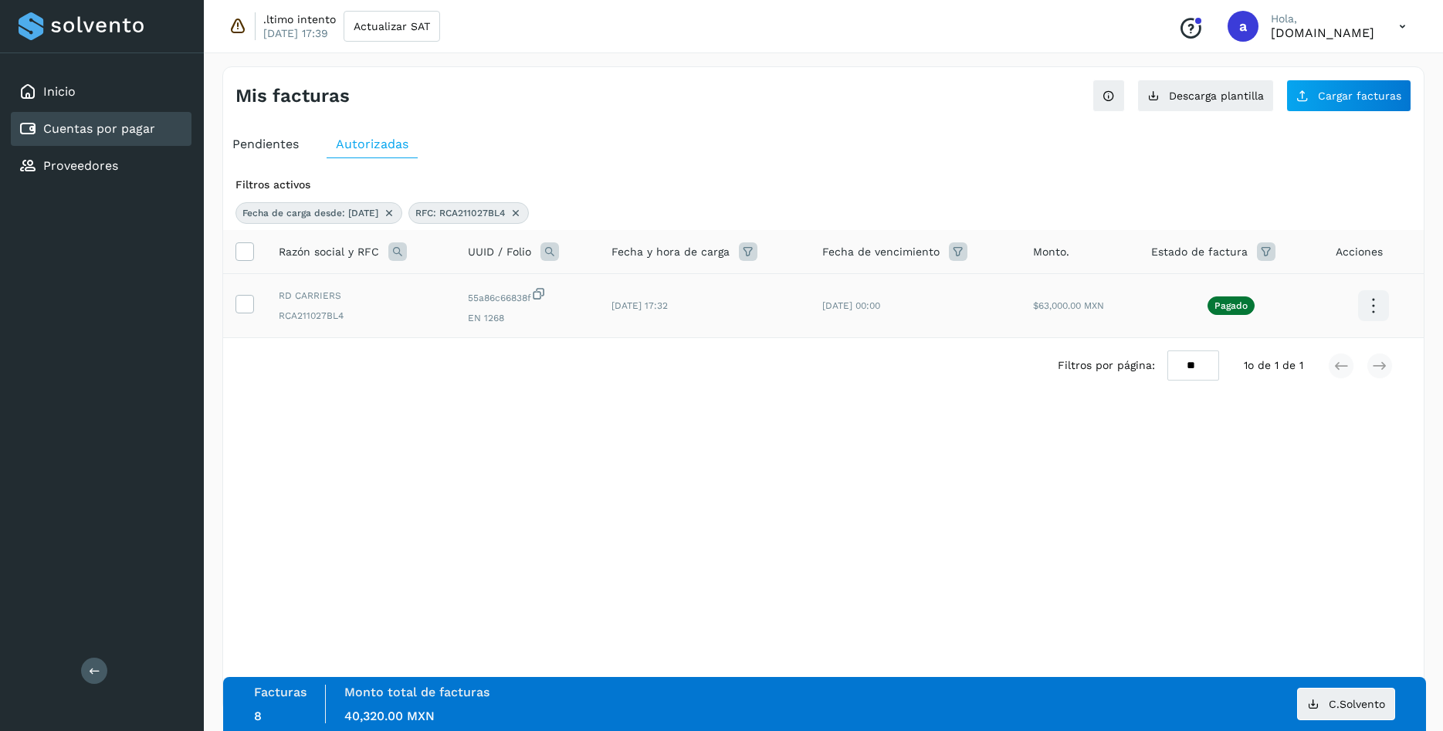
scroll to position [0, 0]
